Goal: Find specific page/section: Find specific page/section

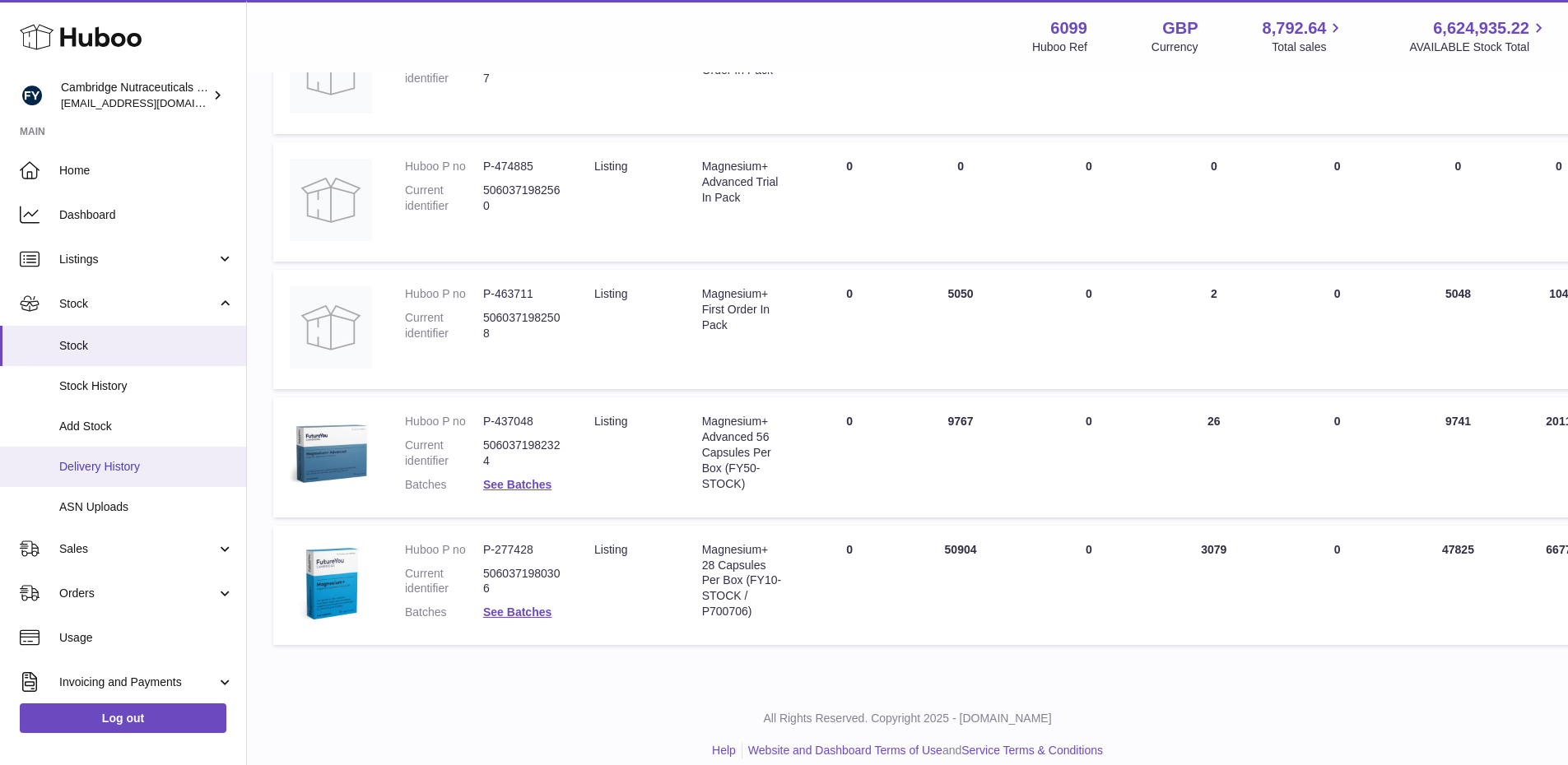
click at [95, 470] on span "Delivery History" at bounding box center [146, 467] width 175 height 15
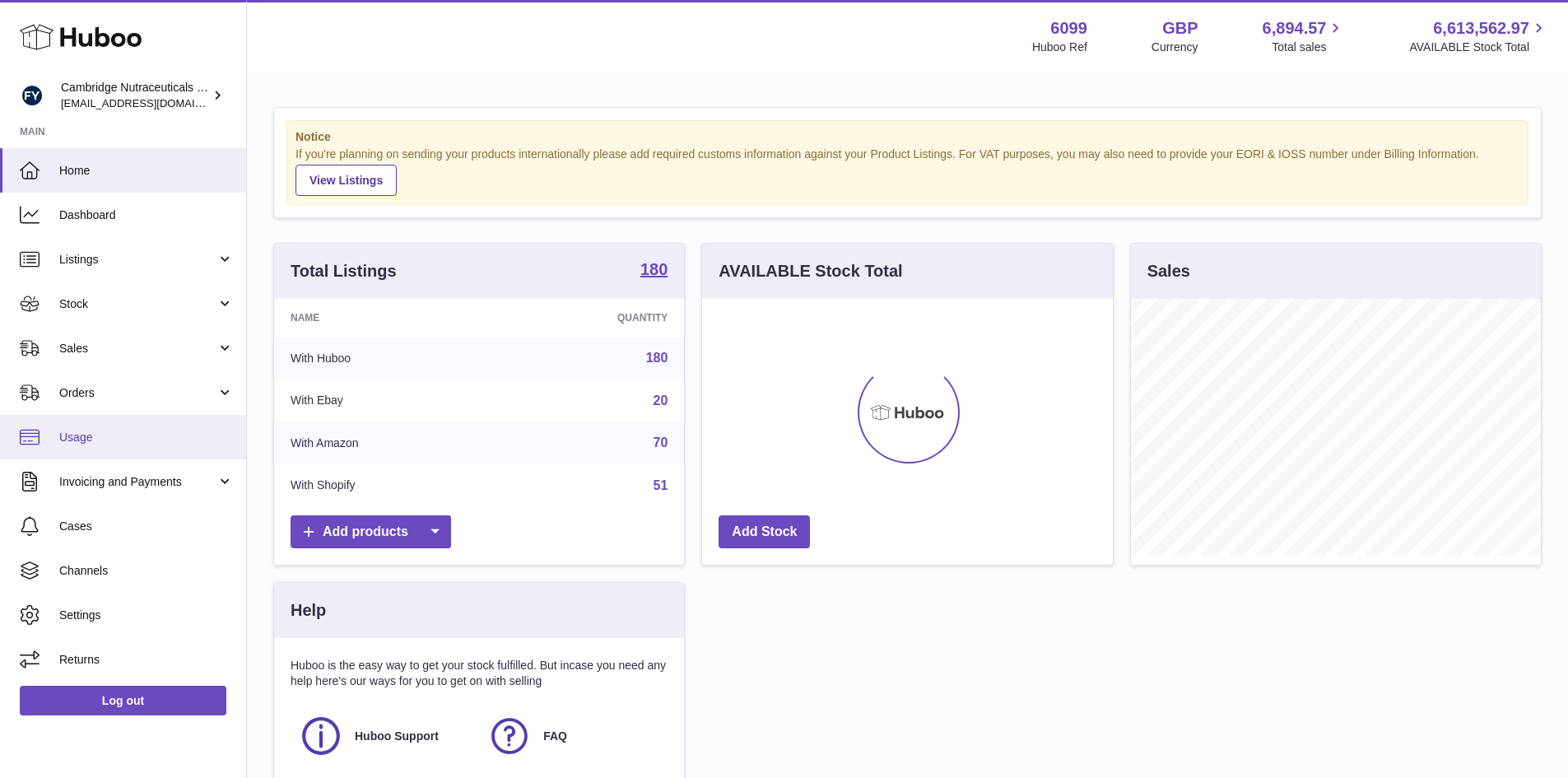
scroll to position [257, 411]
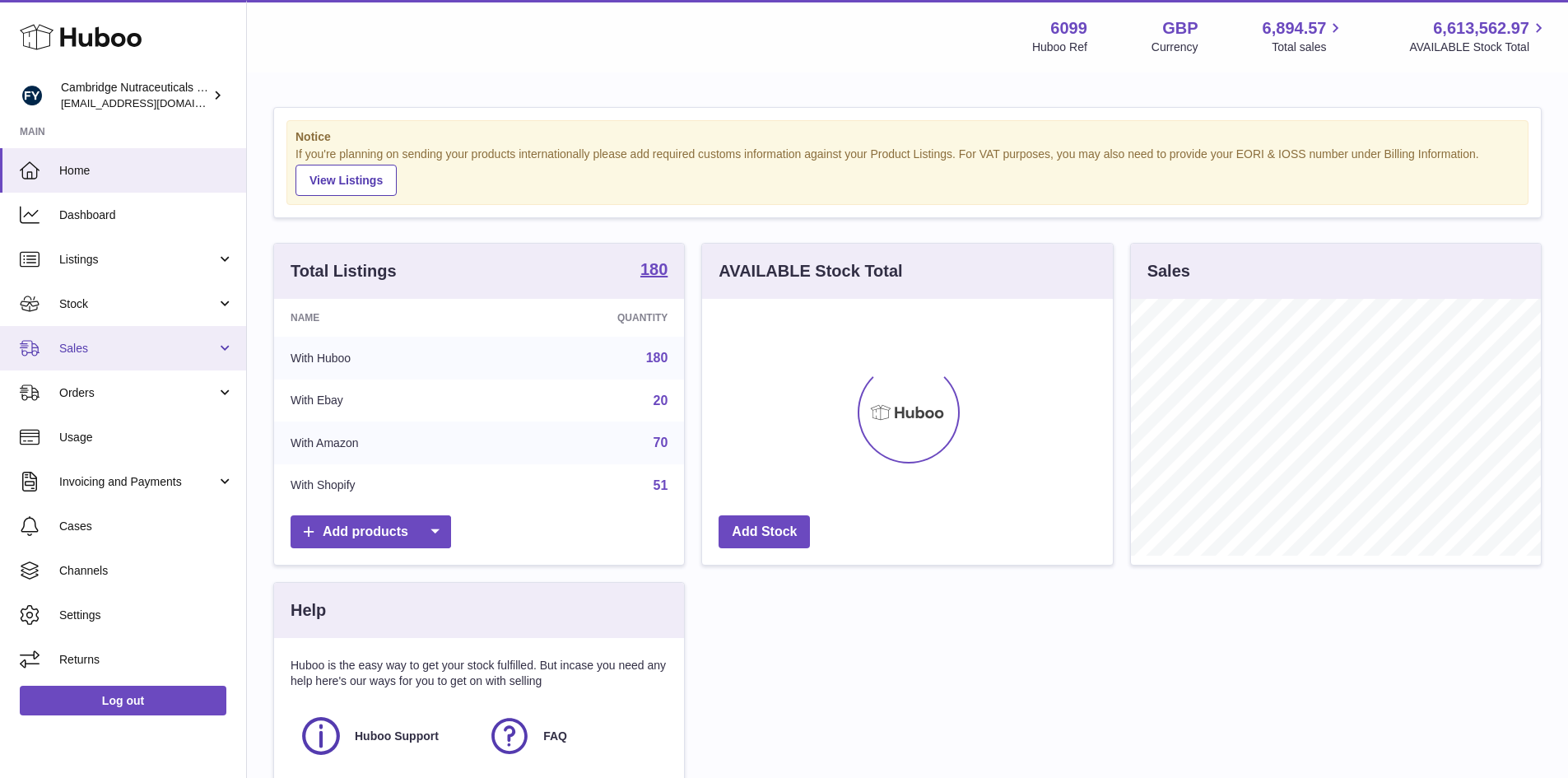
click at [137, 341] on span "Sales" at bounding box center [138, 348] width 157 height 15
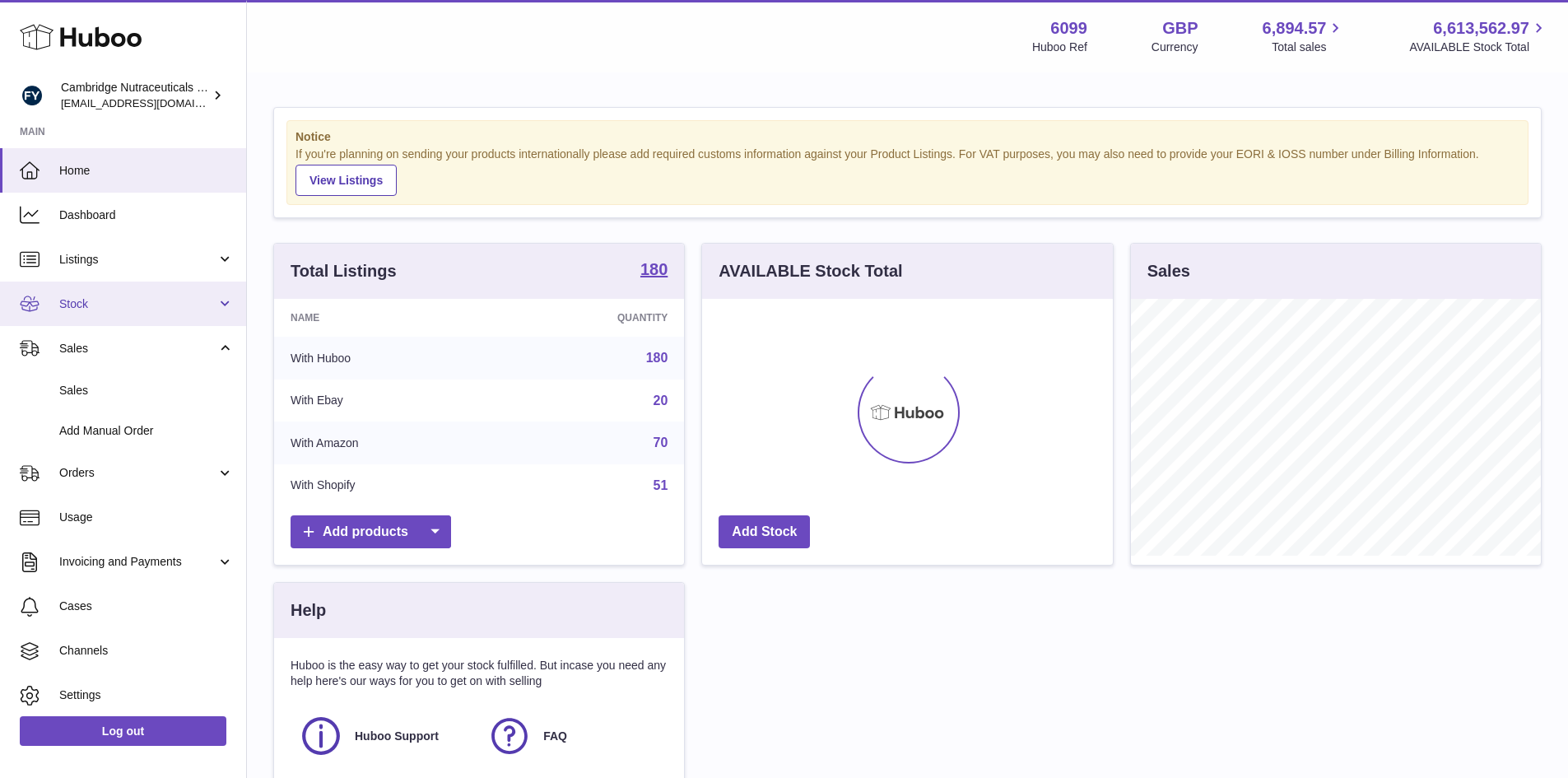
click at [130, 315] on link "Stock" at bounding box center [123, 303] width 246 height 44
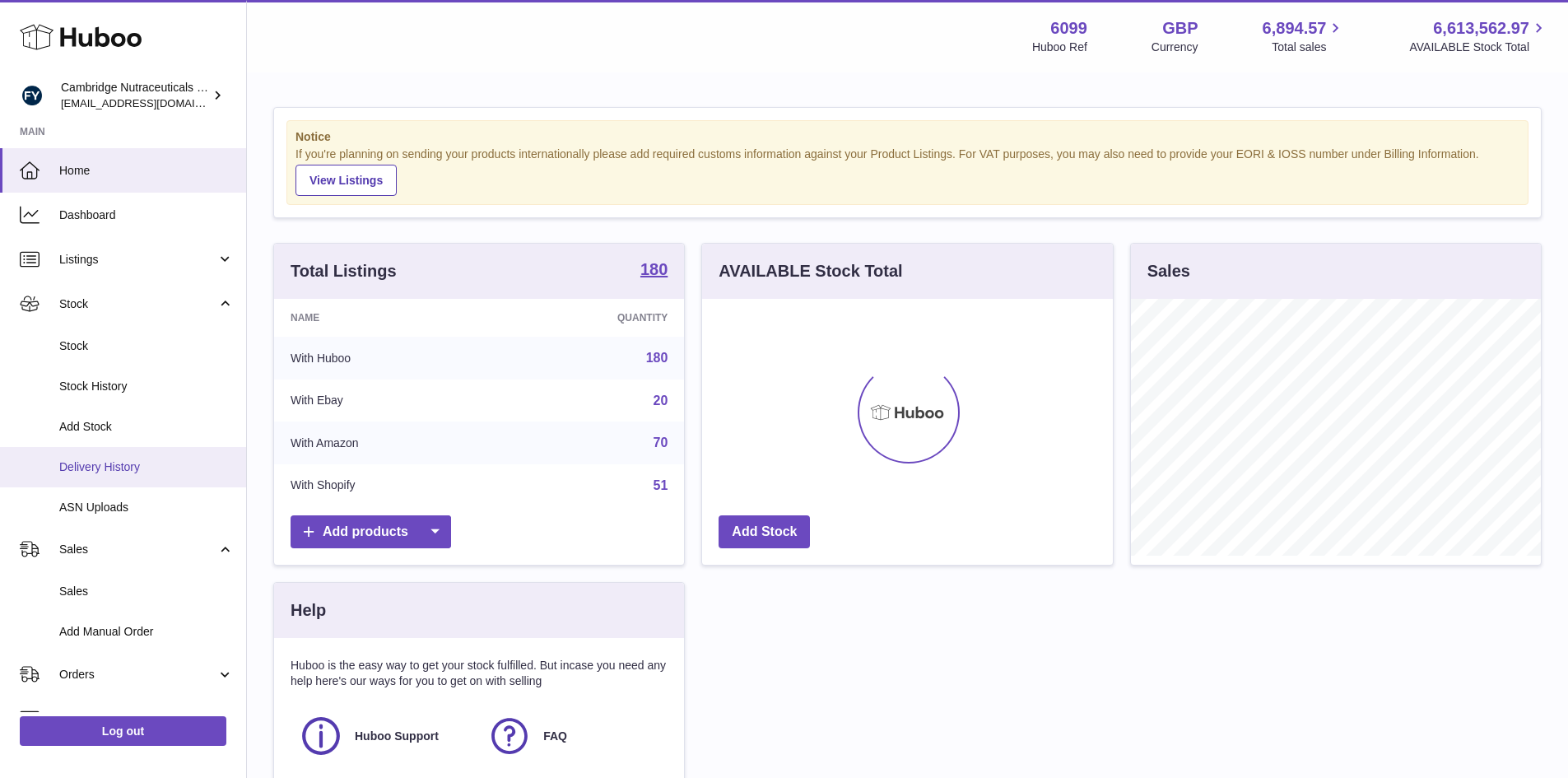
click at [94, 458] on link "Delivery History" at bounding box center [123, 467] width 246 height 41
